Goal: Information Seeking & Learning: Learn about a topic

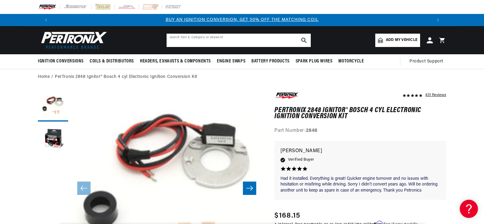
click at [249, 40] on input "text" at bounding box center [239, 40] width 144 height 13
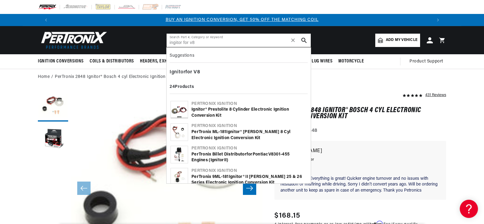
type input "ingitor for v8"
click at [203, 109] on b "Ignitor" at bounding box center [198, 109] width 14 height 5
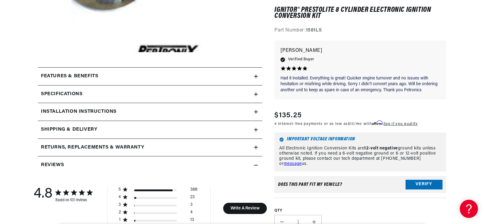
scroll to position [315, 0]
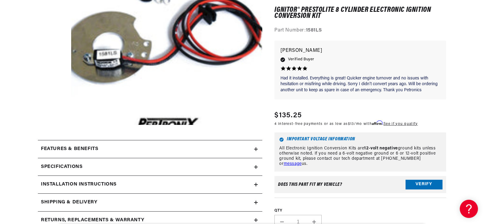
scroll to position [0, 0]
click at [255, 185] on icon at bounding box center [256, 185] width 4 height 0
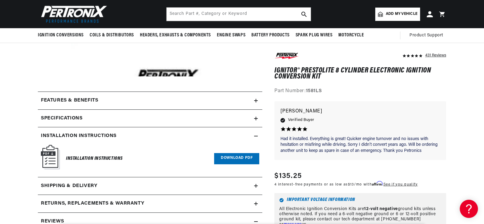
scroll to position [0, 757]
click at [255, 119] on icon at bounding box center [256, 119] width 4 height 4
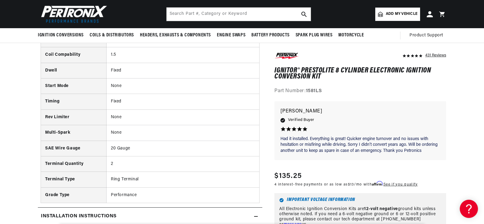
scroll to position [170, 0]
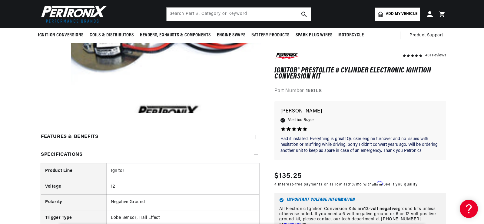
click at [256, 156] on icon at bounding box center [256, 155] width 4 height 4
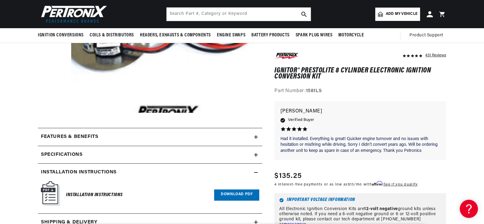
scroll to position [0, 378]
click at [256, 136] on icon at bounding box center [256, 137] width 0 height 4
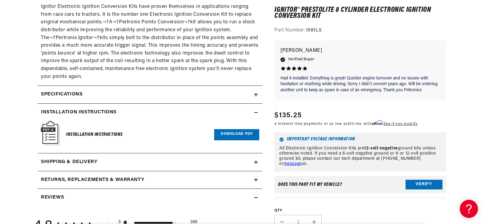
scroll to position [0, 0]
click at [241, 135] on link "Download PDF" at bounding box center [236, 134] width 45 height 11
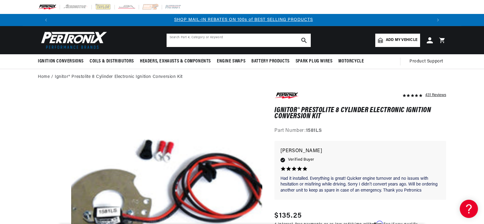
click at [262, 42] on input "text" at bounding box center [239, 40] width 144 height 13
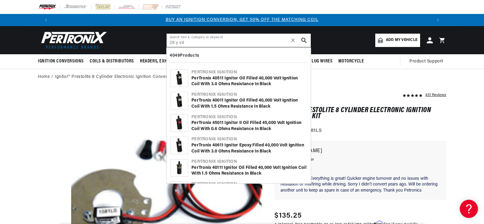
scroll to position [0, 378]
type input "28 y v4"
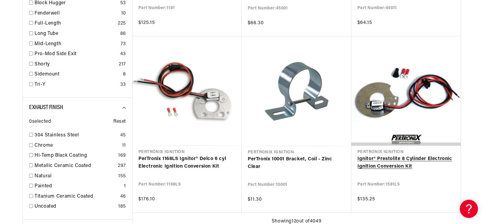
scroll to position [0, 378]
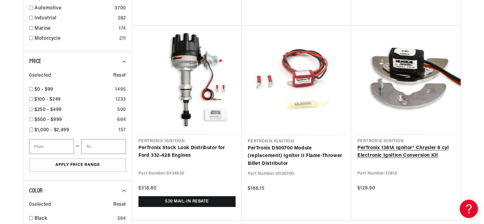
scroll to position [1466, 0]
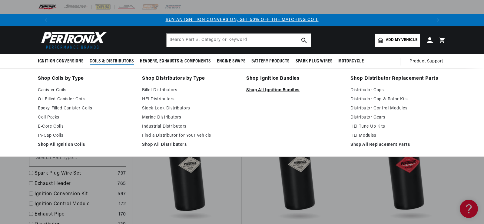
click at [290, 90] on link "Shop All Ignition Bundles" at bounding box center [294, 90] width 96 height 7
click at [377, 107] on link "Distributor Control Modules" at bounding box center [399, 108] width 96 height 7
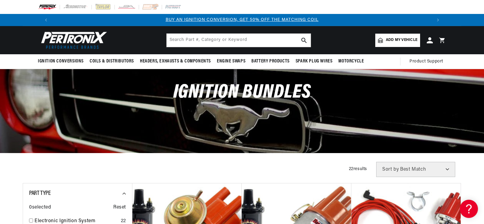
scroll to position [12, 0]
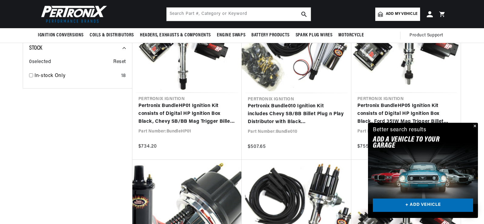
scroll to position [351, 0]
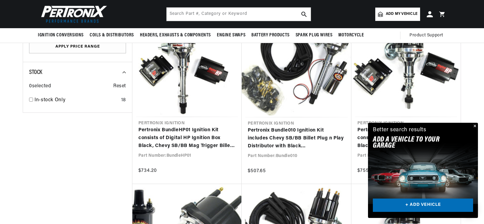
click at [475, 125] on button "Close" at bounding box center [474, 126] width 7 height 7
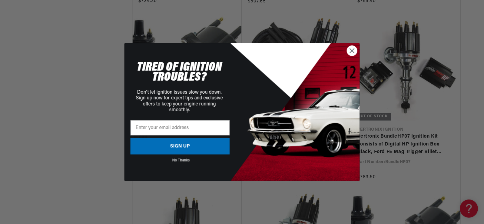
scroll to position [0, 0]
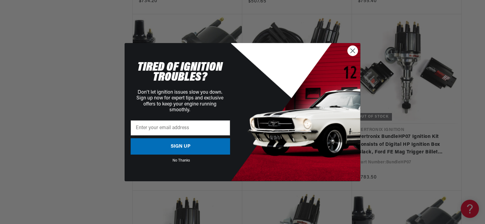
click at [353, 50] on icon "Close dialog" at bounding box center [353, 50] width 4 height 4
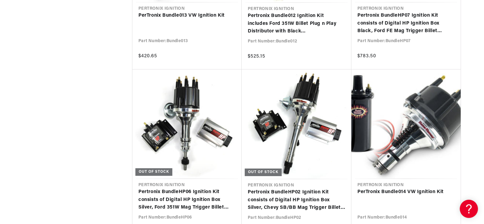
scroll to position [654, 0]
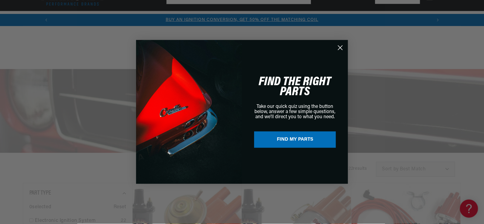
scroll to position [739, 0]
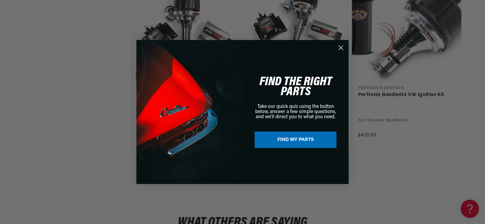
click at [339, 48] on circle "Close dialog" at bounding box center [341, 48] width 10 height 10
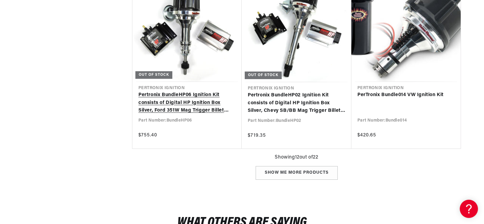
scroll to position [0, 378]
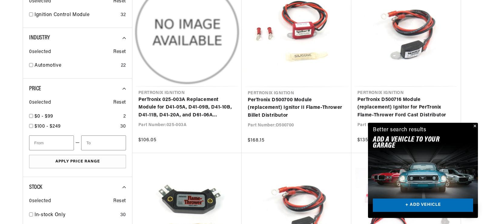
scroll to position [327, 0]
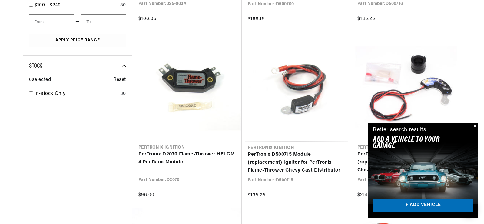
click at [475, 125] on button "Close" at bounding box center [474, 126] width 7 height 7
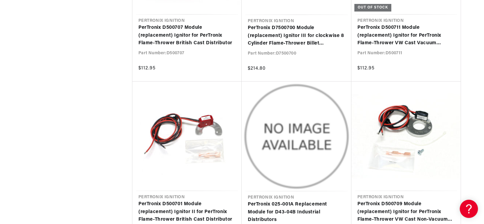
scroll to position [667, 0]
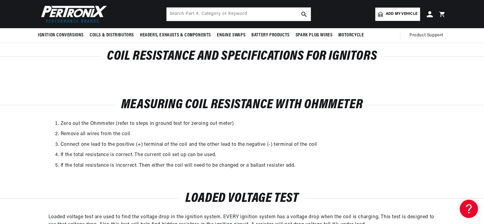
scroll to position [0, 757]
